Goal: Find specific page/section: Find specific page/section

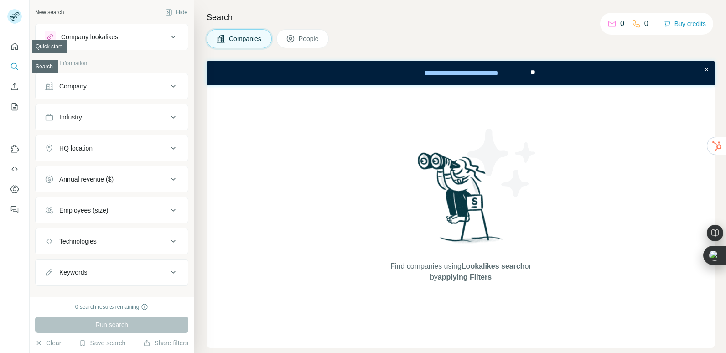
click at [12, 61] on button "Search" at bounding box center [14, 66] width 15 height 16
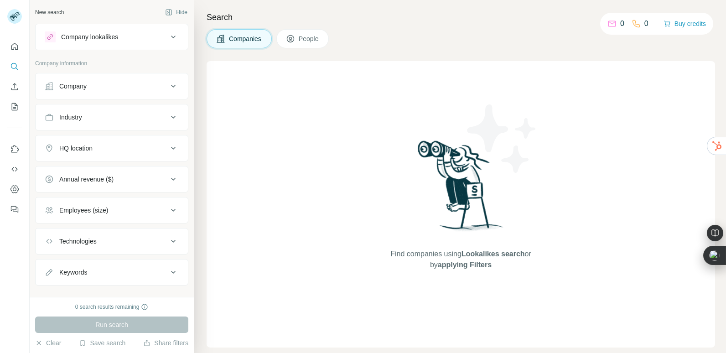
click at [315, 40] on span "People" at bounding box center [309, 38] width 21 height 9
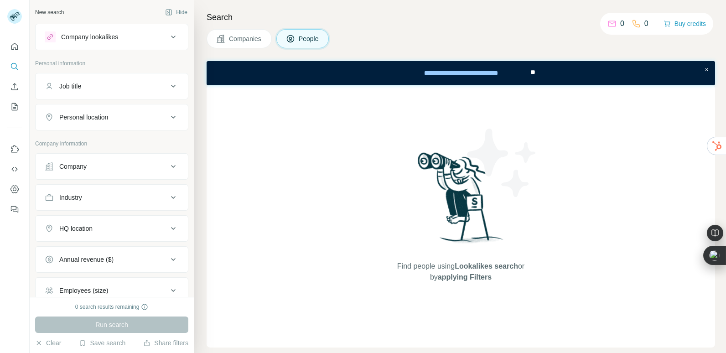
click at [313, 41] on span "People" at bounding box center [309, 38] width 21 height 9
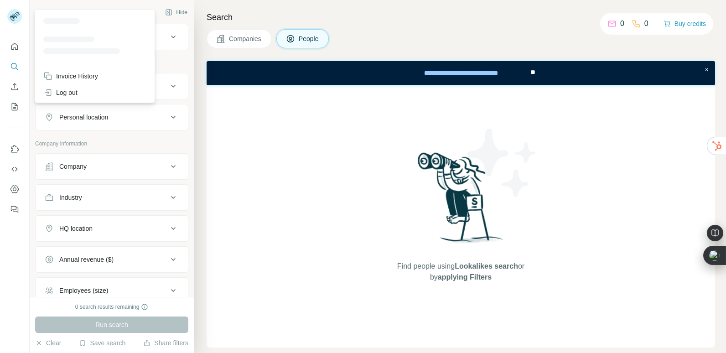
click at [15, 19] on rect at bounding box center [14, 16] width 15 height 15
click at [16, 191] on icon "Dashboard" at bounding box center [14, 189] width 9 height 9
